Goal: Information Seeking & Learning: Learn about a topic

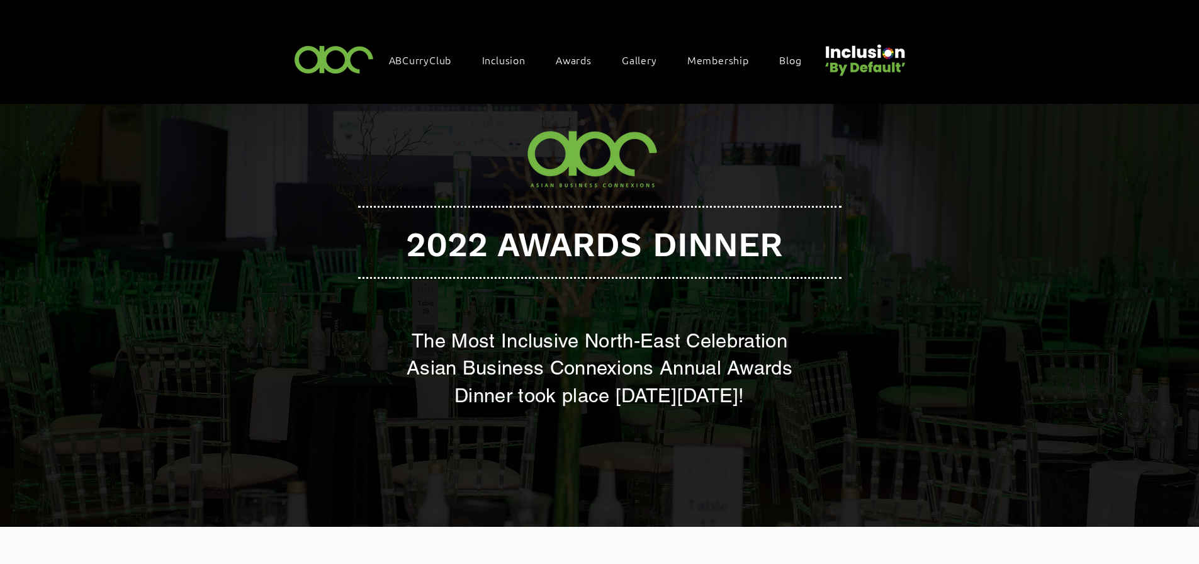
click at [335, 55] on img at bounding box center [334, 58] width 87 height 37
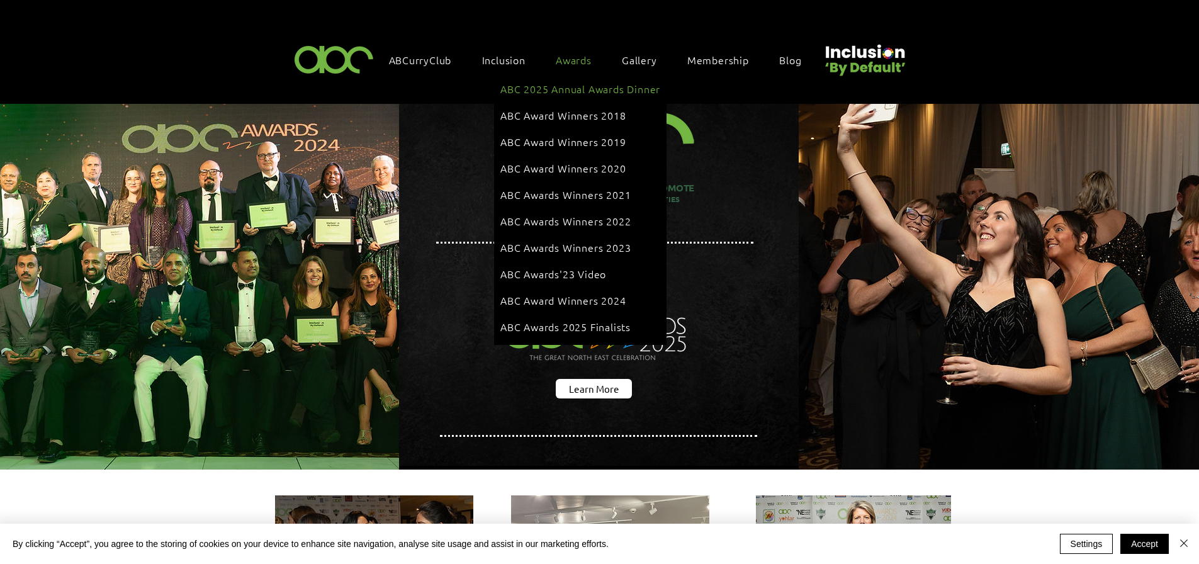
click at [580, 82] on span "ABC 2025 Annual Awards Dinner" at bounding box center [580, 89] width 160 height 14
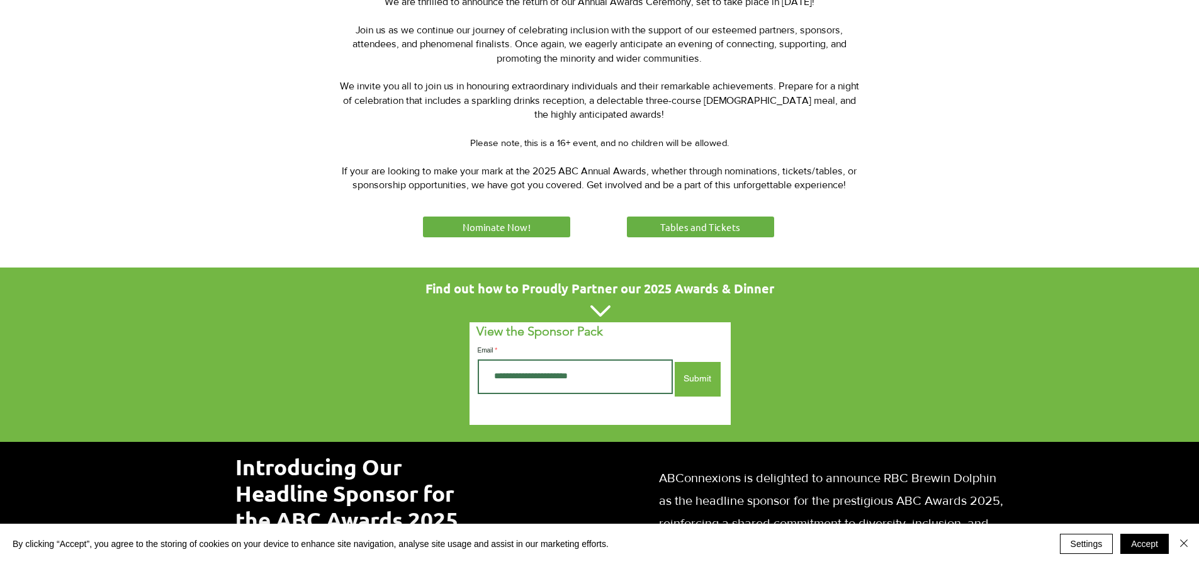
scroll to position [438, 0]
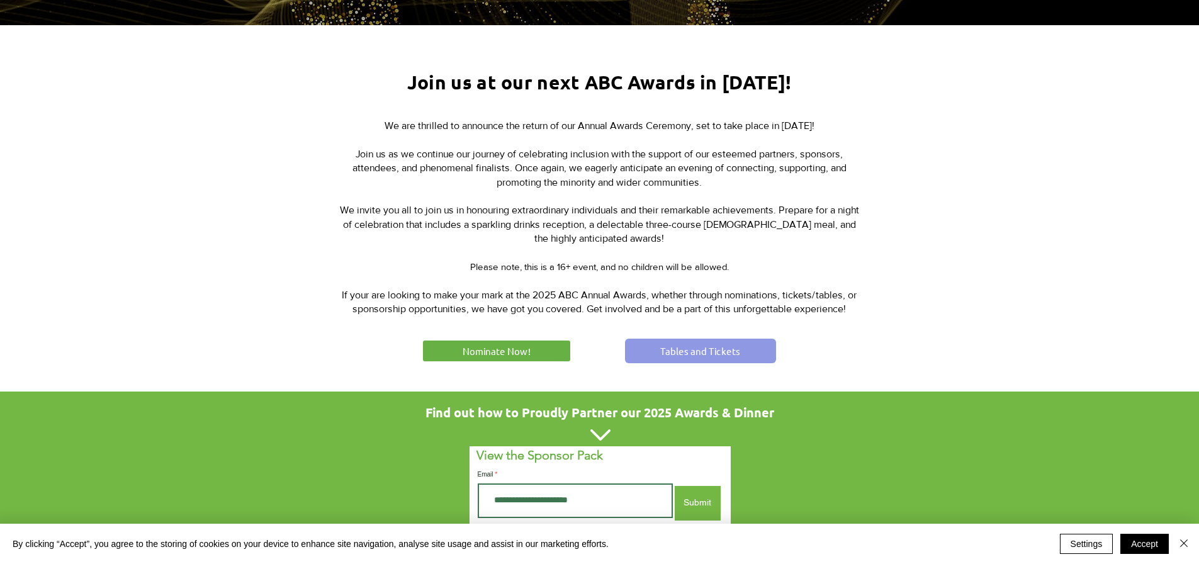
click at [708, 353] on span "Tables and Tickets" at bounding box center [700, 350] width 80 height 13
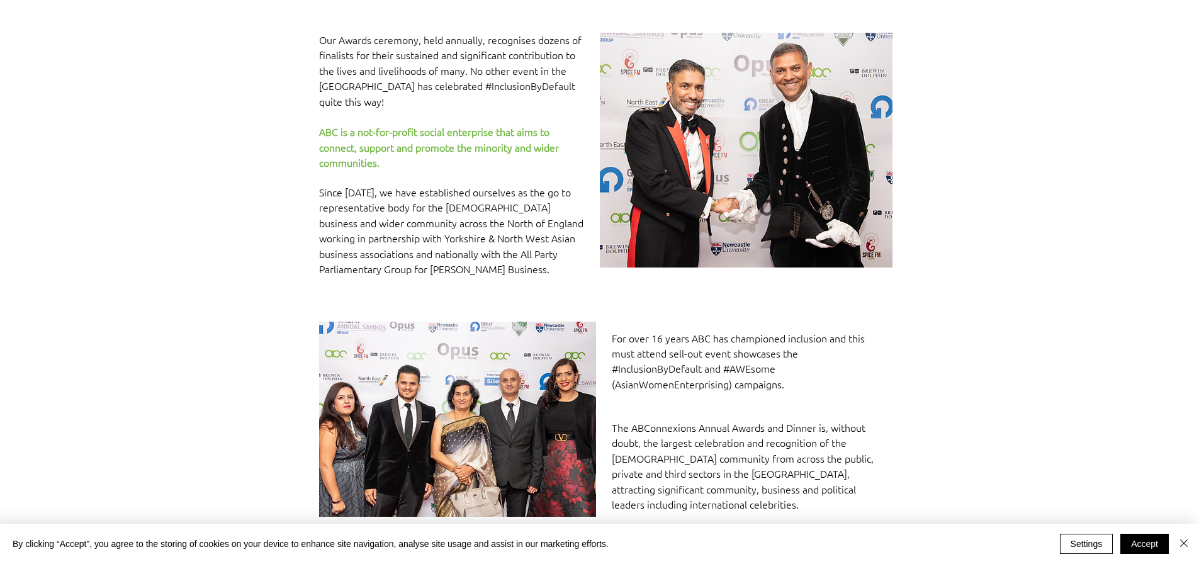
scroll to position [629, 0]
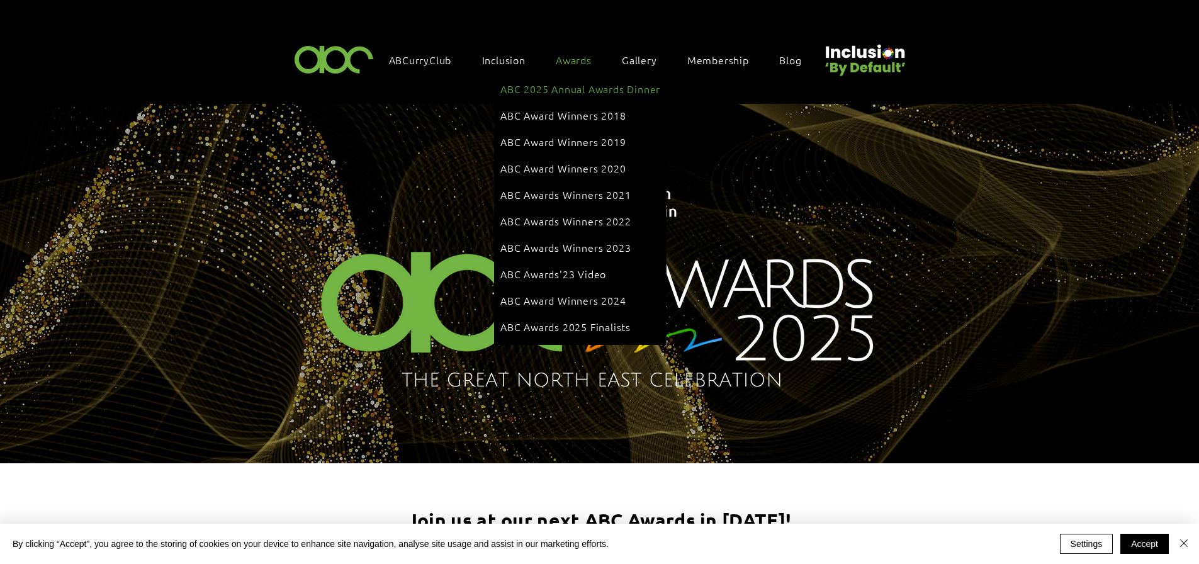
click at [579, 84] on span "ABC 2025 Annual Awards Dinner" at bounding box center [580, 89] width 160 height 14
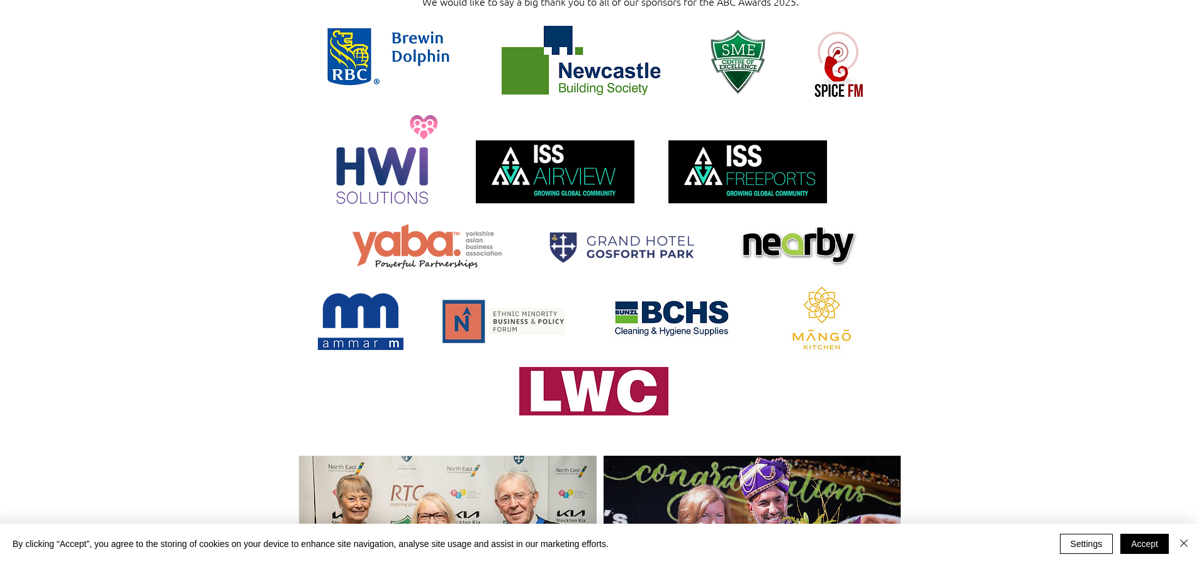
scroll to position [692, 0]
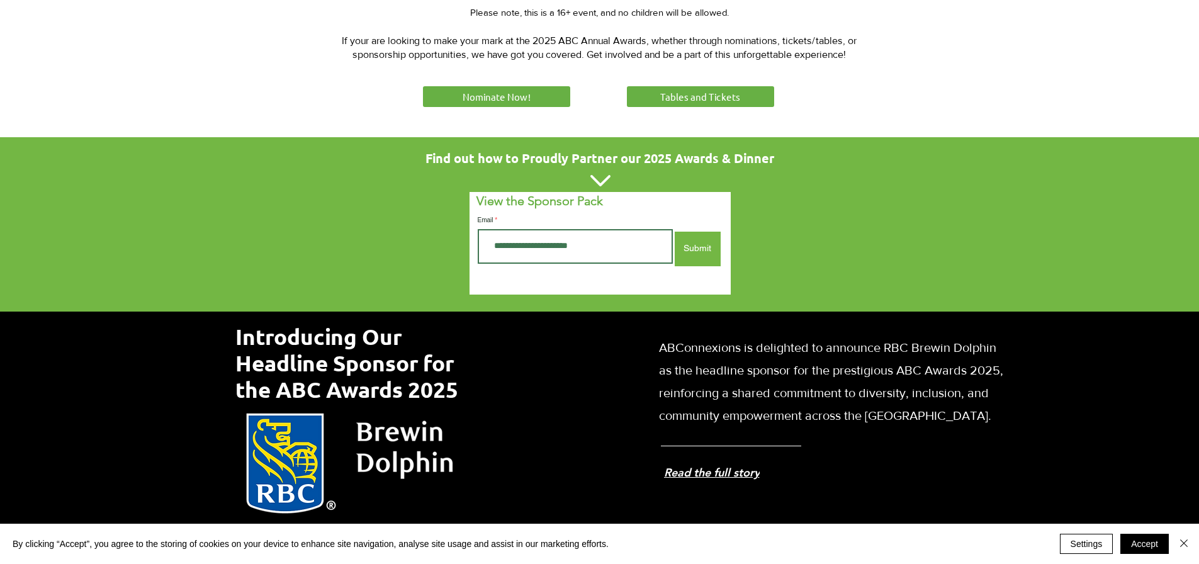
click at [742, 463] on span "Read the full story" at bounding box center [752, 473] width 177 height 20
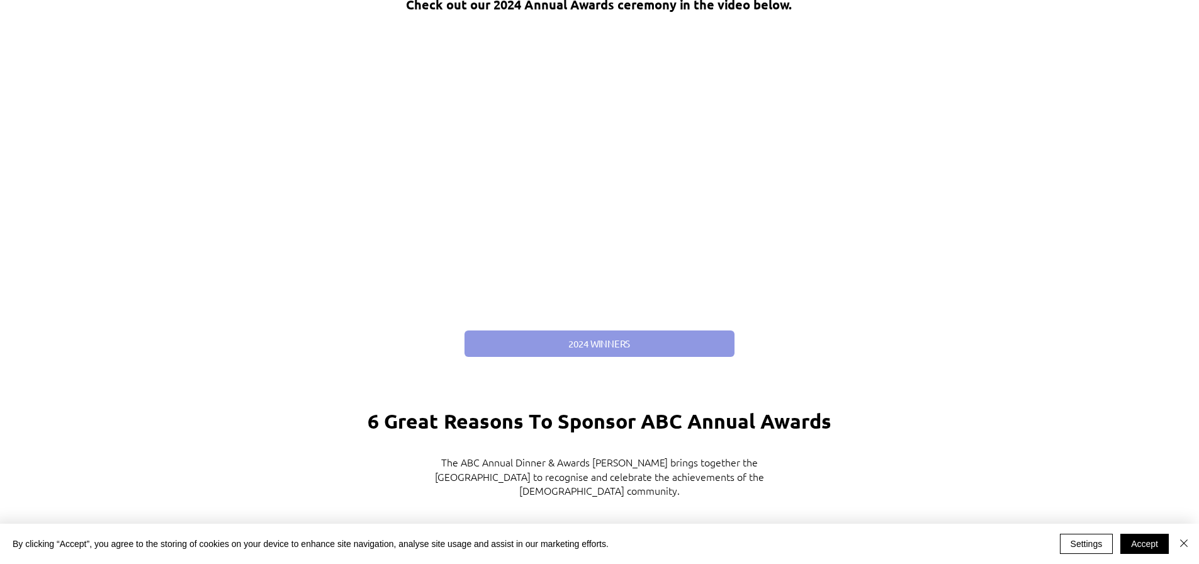
scroll to position [2014, 0]
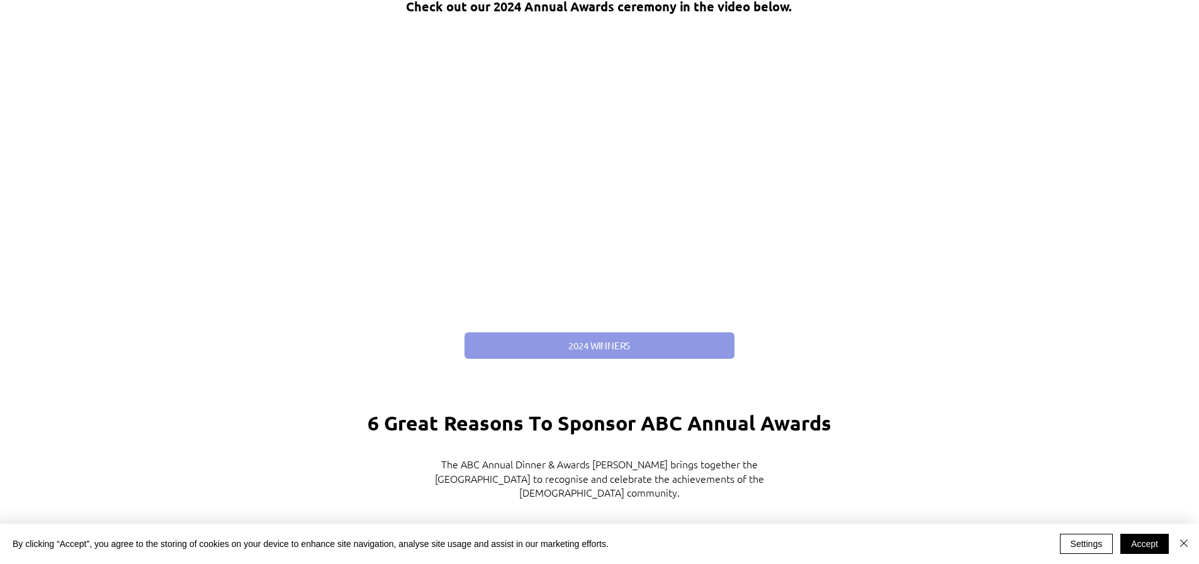
click at [590, 339] on span "2024 WINNERS" at bounding box center [599, 345] width 62 height 13
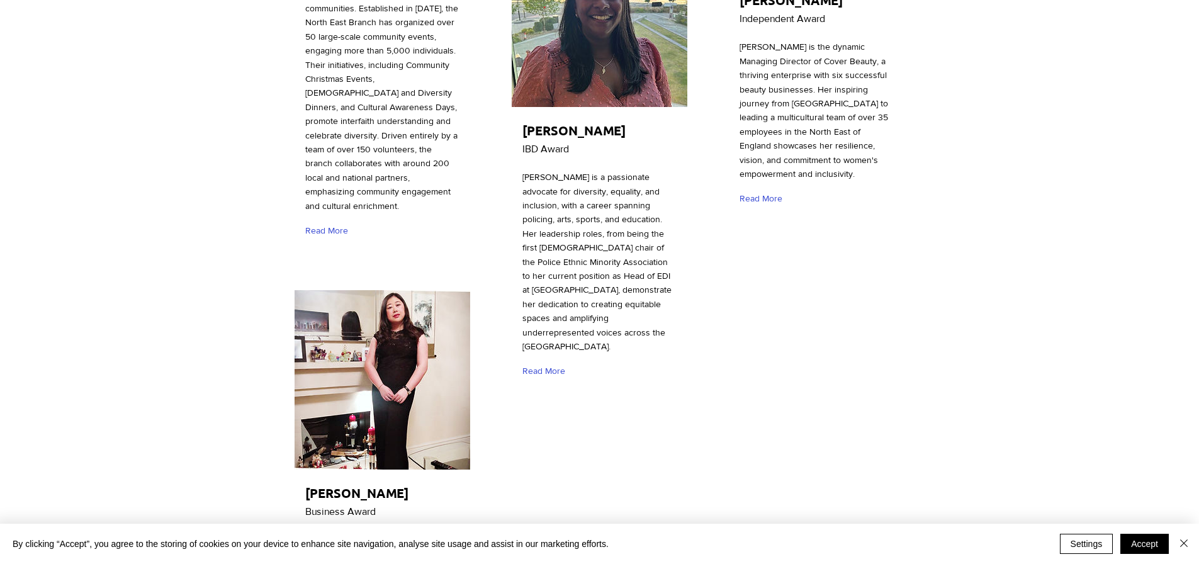
scroll to position [4091, 0]
